Goal: Task Accomplishment & Management: Manage account settings

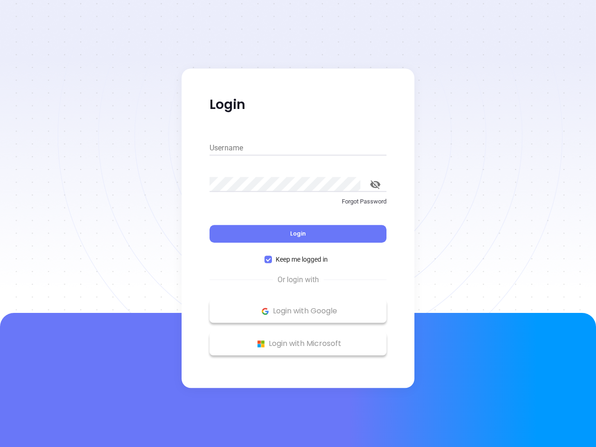
click at [298, 223] on div "Login" at bounding box center [298, 228] width 177 height 29
click at [298, 148] on input "Username" at bounding box center [298, 148] width 177 height 15
click at [375, 184] on icon "toggle password visibility" at bounding box center [375, 184] width 10 height 9
click at [298, 234] on span "Login" at bounding box center [298, 234] width 16 height 8
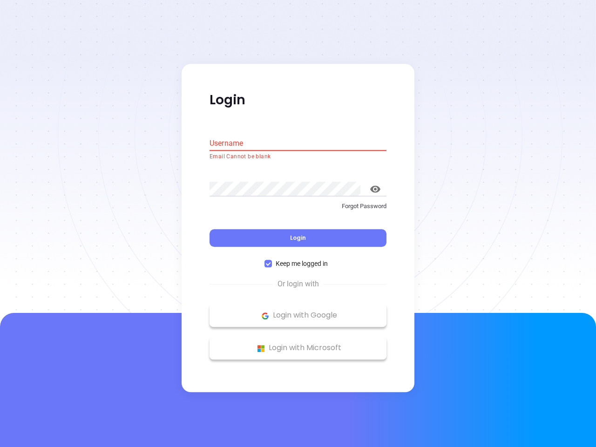
click at [298, 259] on span "Keep me logged in" at bounding box center [302, 264] width 60 height 10
click at [272, 260] on input "Keep me logged in" at bounding box center [267, 263] width 7 height 7
checkbox input "false"
click at [298, 311] on p "Login with Google" at bounding box center [298, 316] width 168 height 14
click at [298, 344] on p "Login with Microsoft" at bounding box center [298, 348] width 168 height 14
